Goal: Task Accomplishment & Management: Complete application form

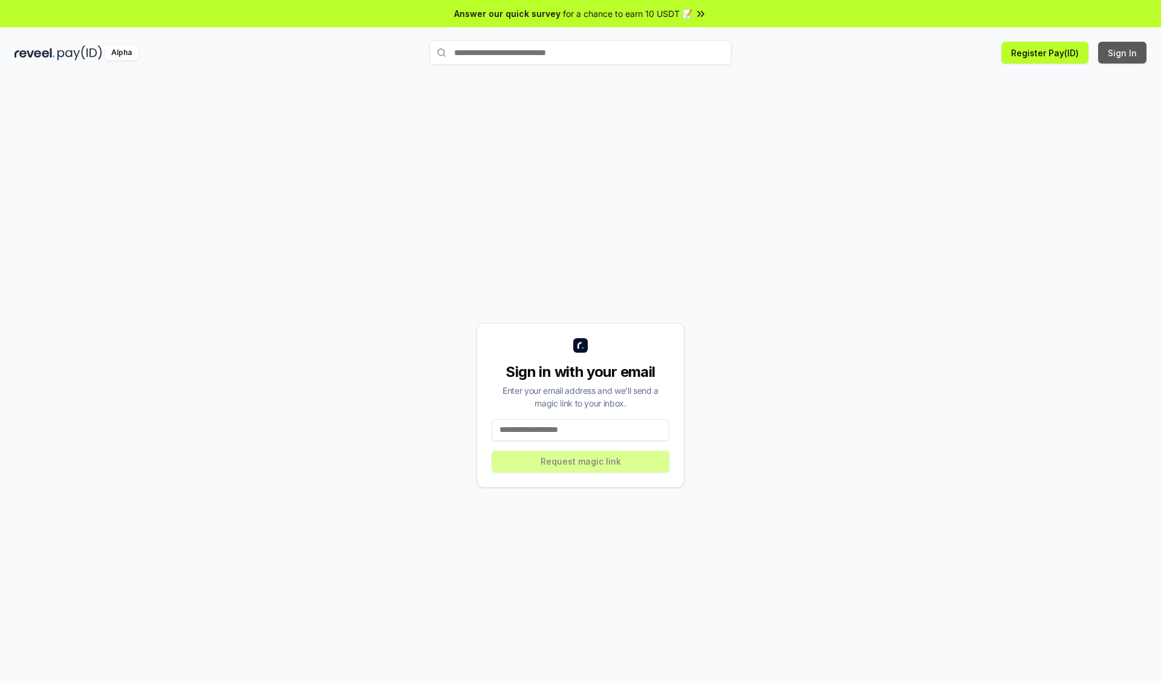
click at [1123, 53] on button "Sign In" at bounding box center [1122, 53] width 48 height 22
type input "**********"
click at [580, 461] on button "Request magic link" at bounding box center [581, 461] width 178 height 22
